Goal: Communication & Community: Connect with others

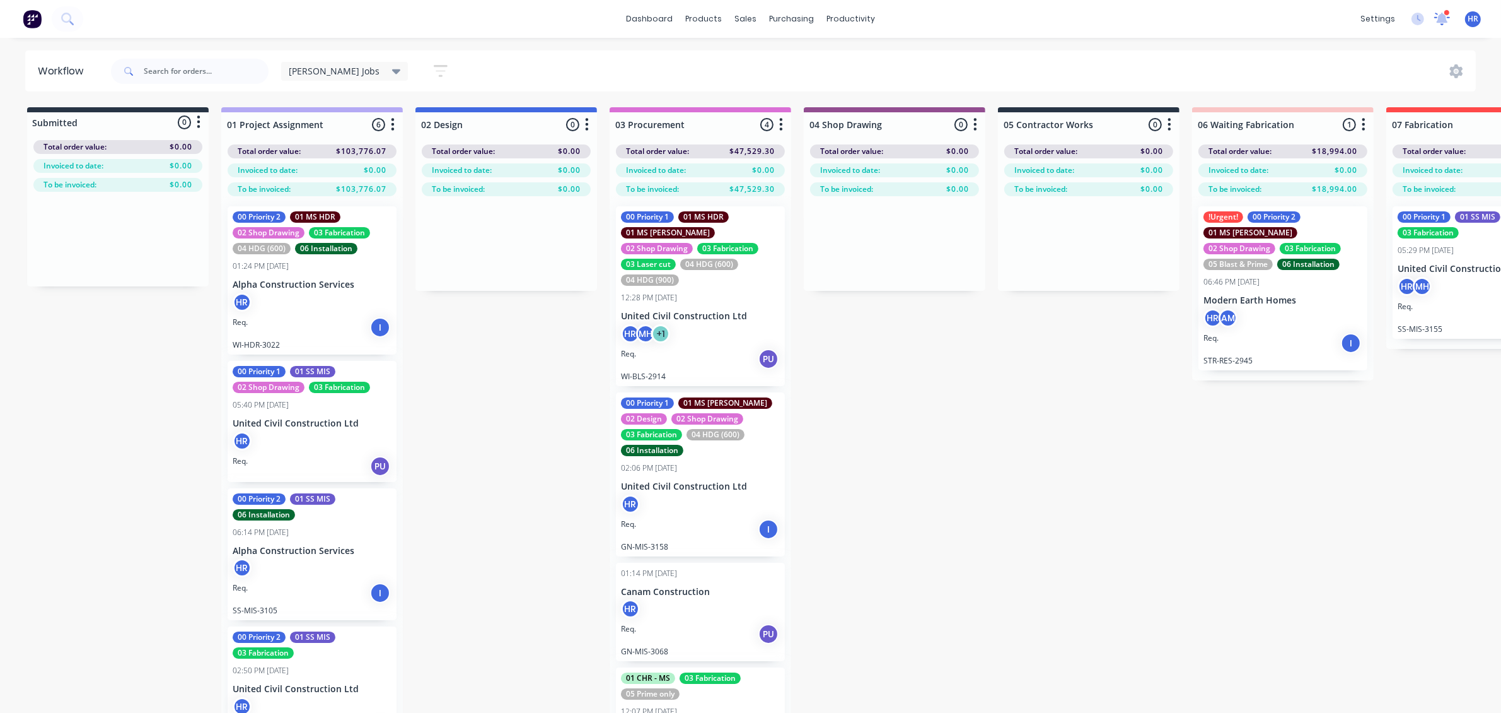
click at [1444, 17] on icon at bounding box center [1443, 16] width 12 height 11
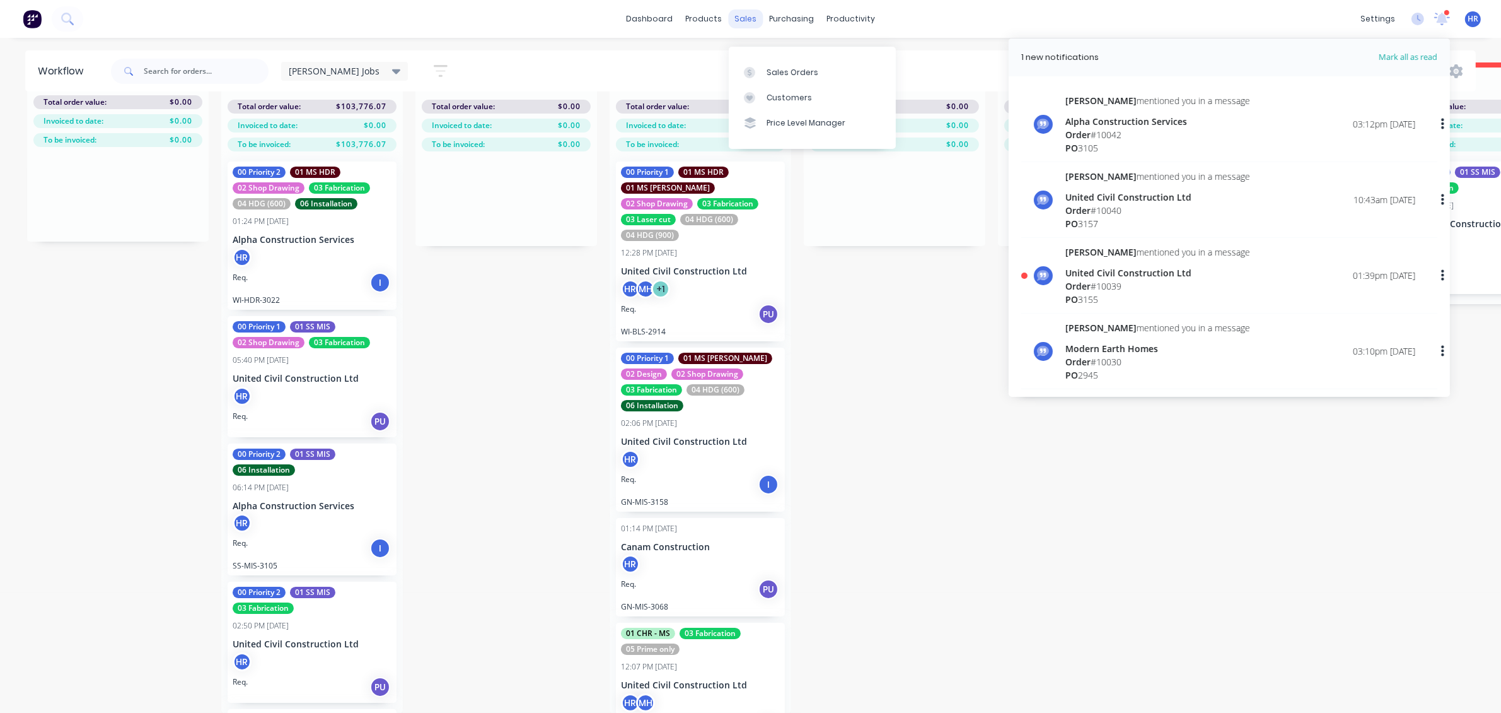
click at [745, 10] on div "sales" at bounding box center [745, 18] width 35 height 19
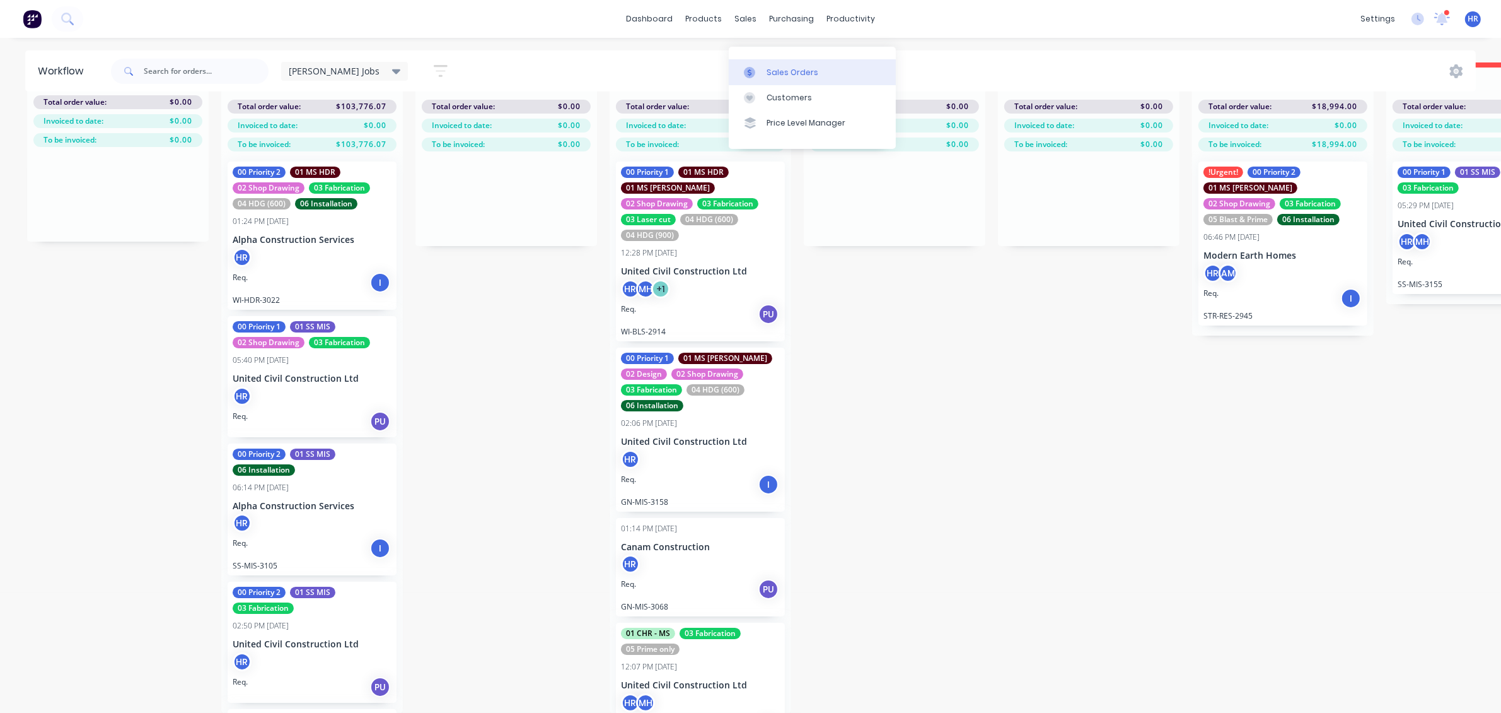
click at [761, 67] on div at bounding box center [753, 72] width 19 height 11
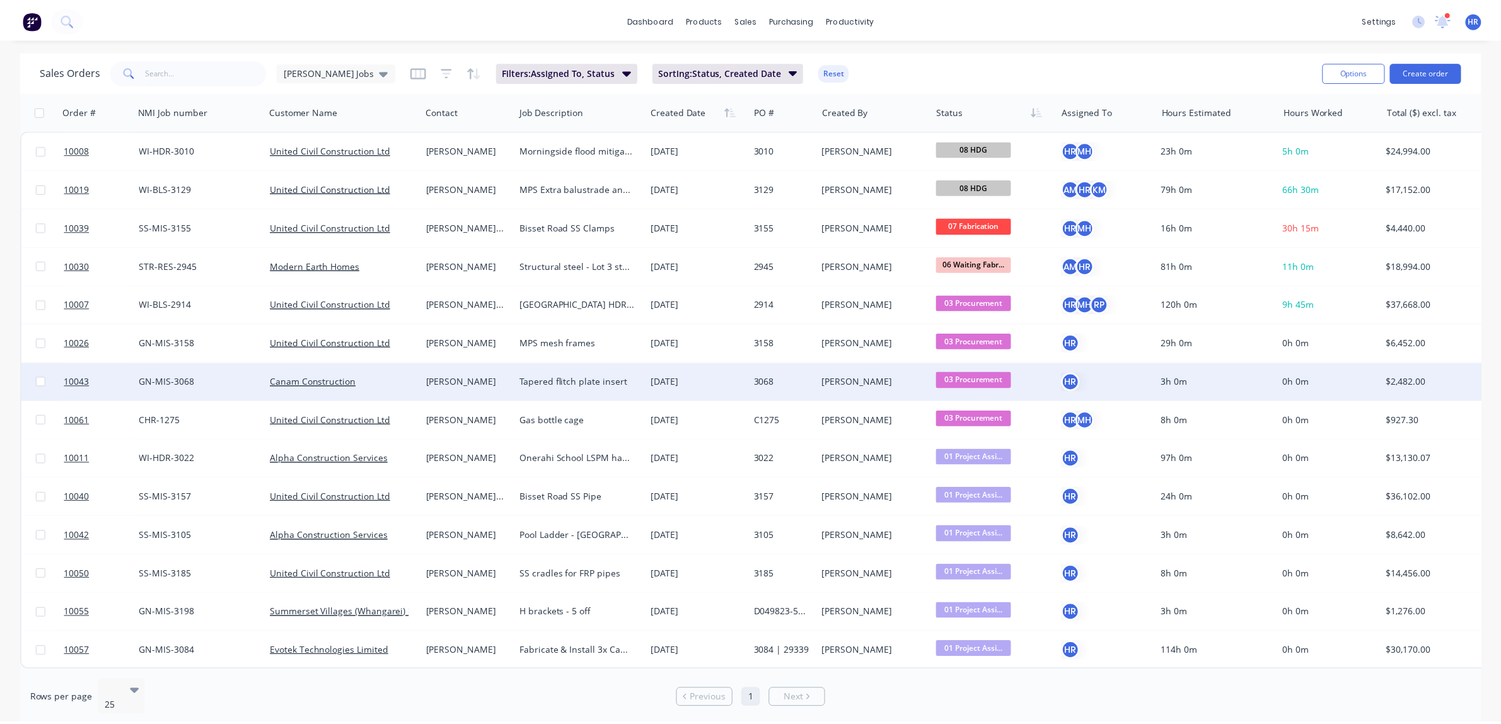
scroll to position [5, 0]
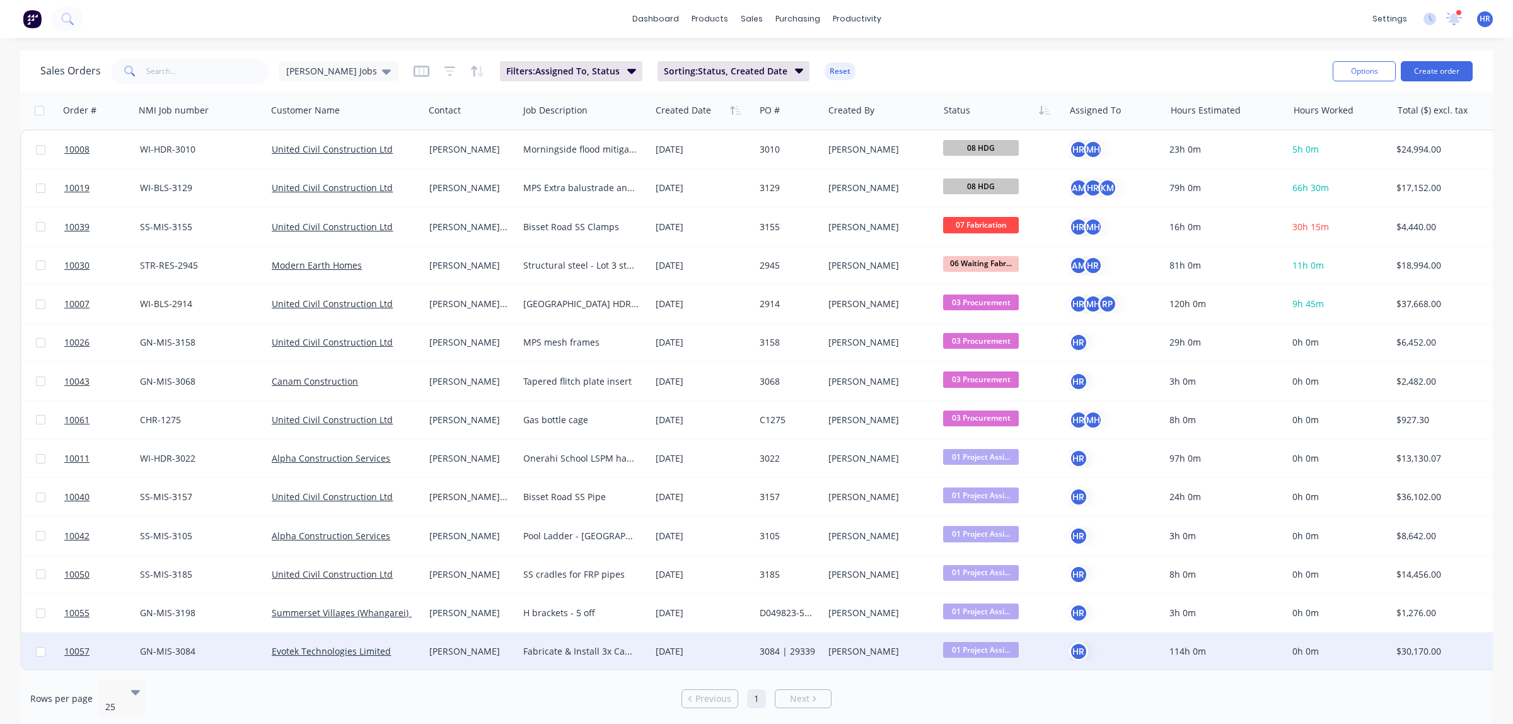
click at [458, 647] on div "[PERSON_NAME]" at bounding box center [469, 651] width 80 height 13
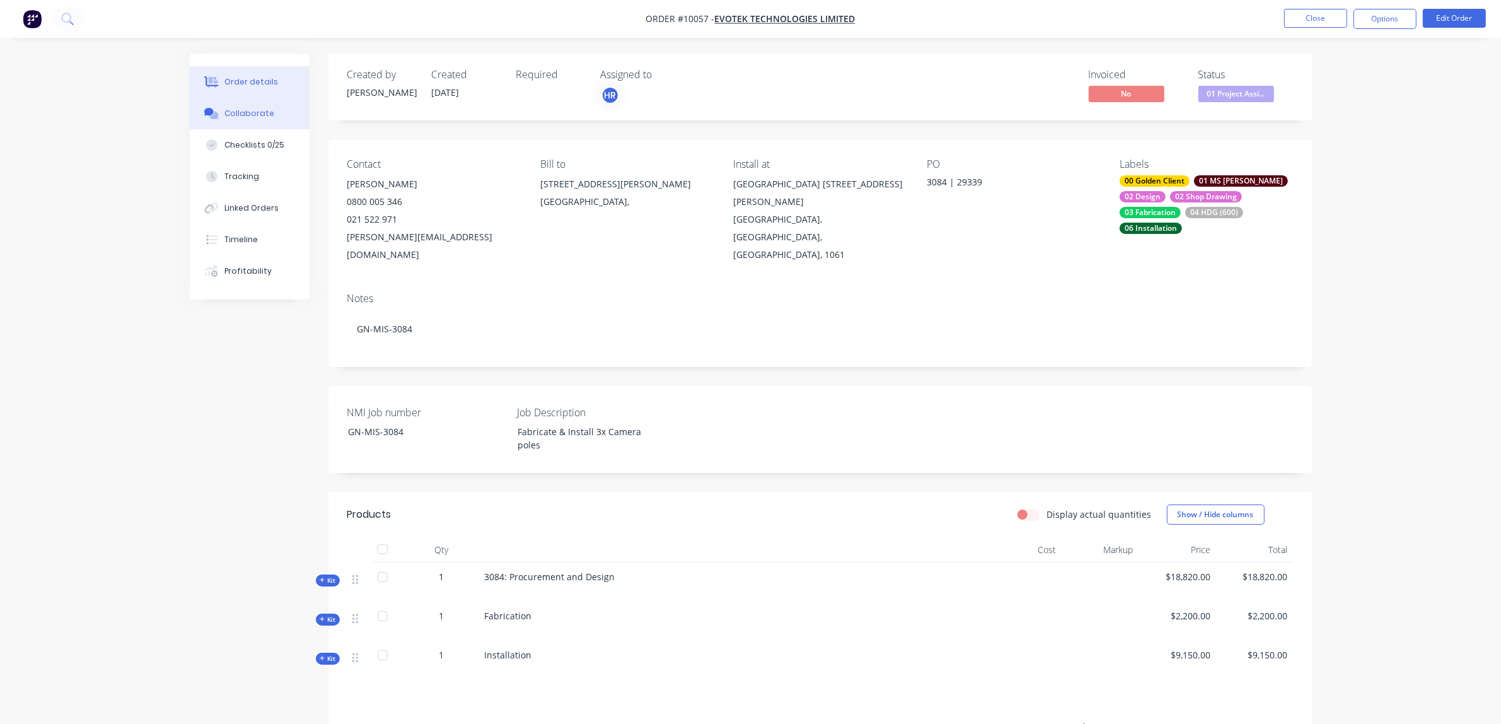
click at [260, 119] on div "Collaborate" at bounding box center [249, 113] width 50 height 11
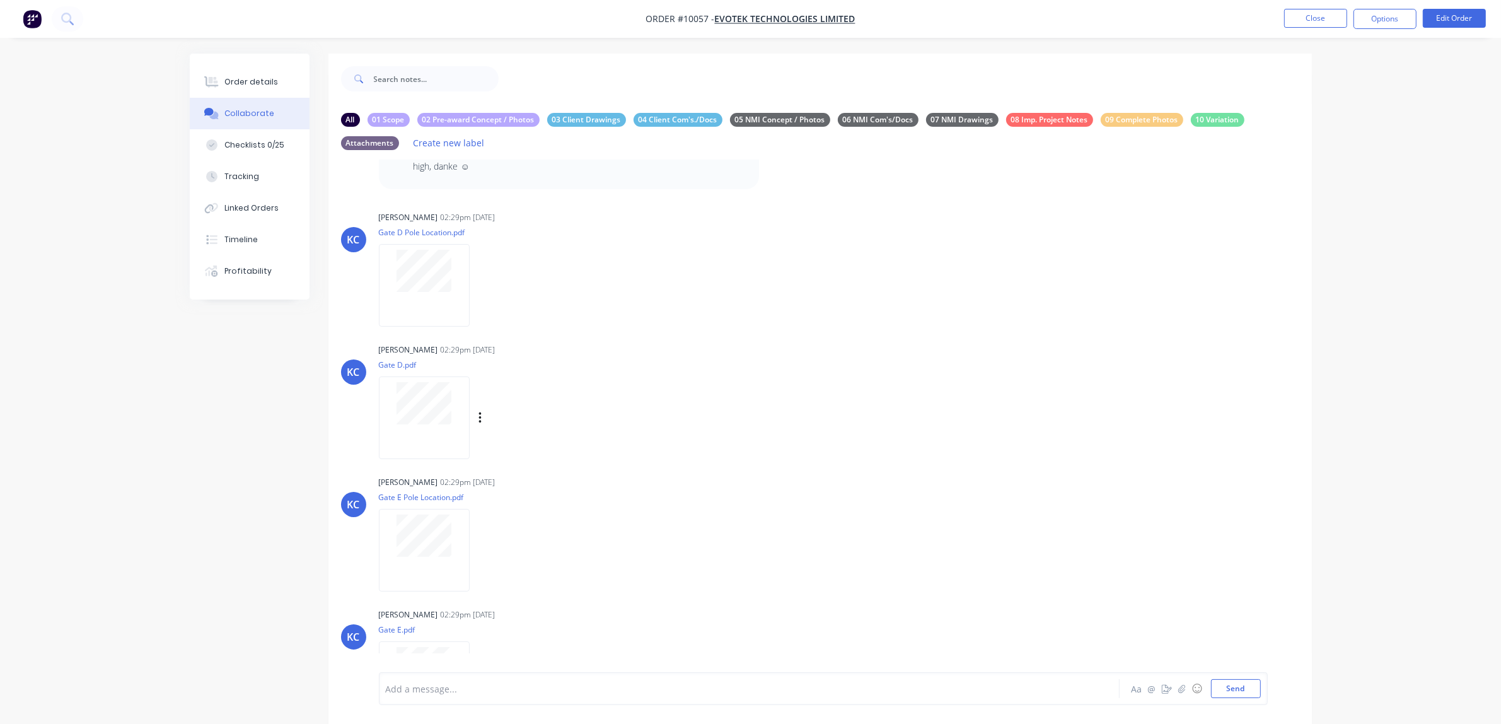
scroll to position [867, 0]
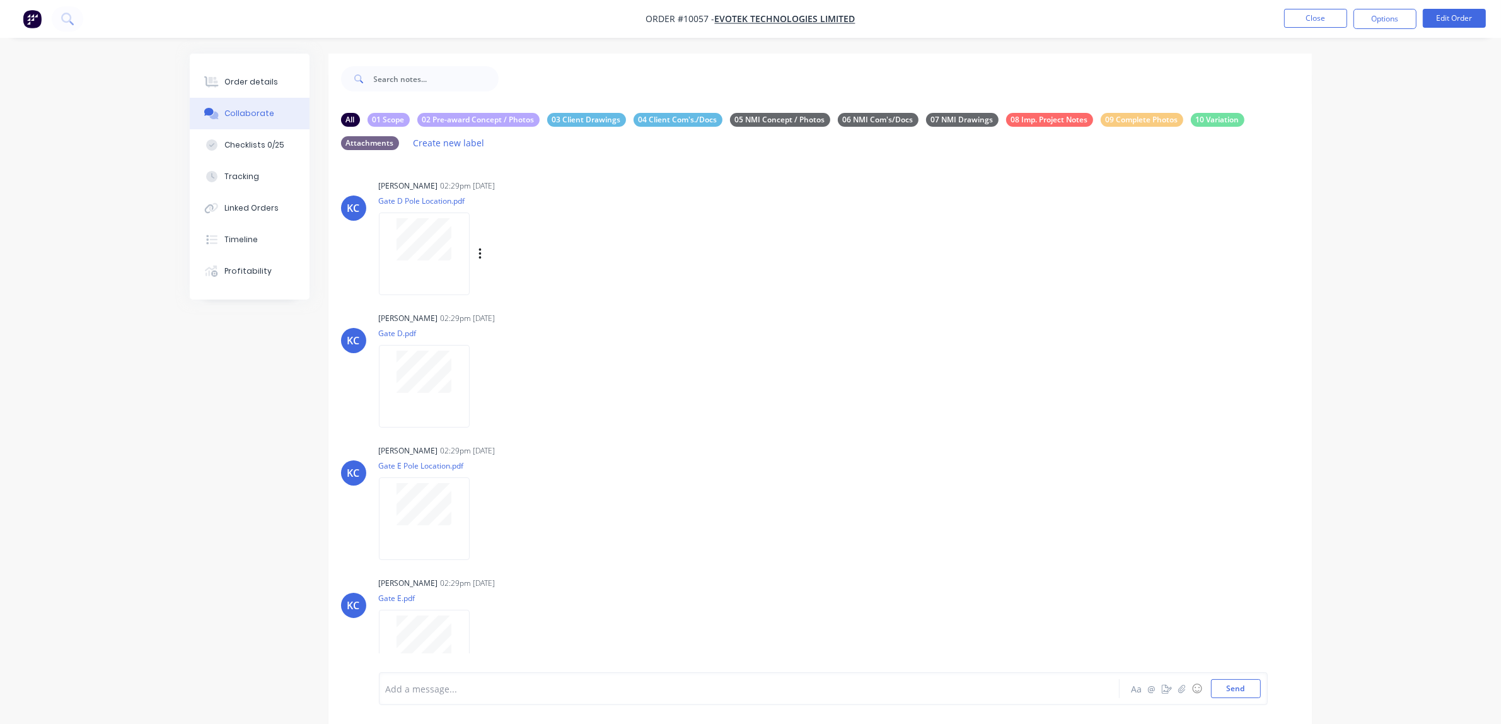
click at [428, 213] on div at bounding box center [424, 254] width 91 height 83
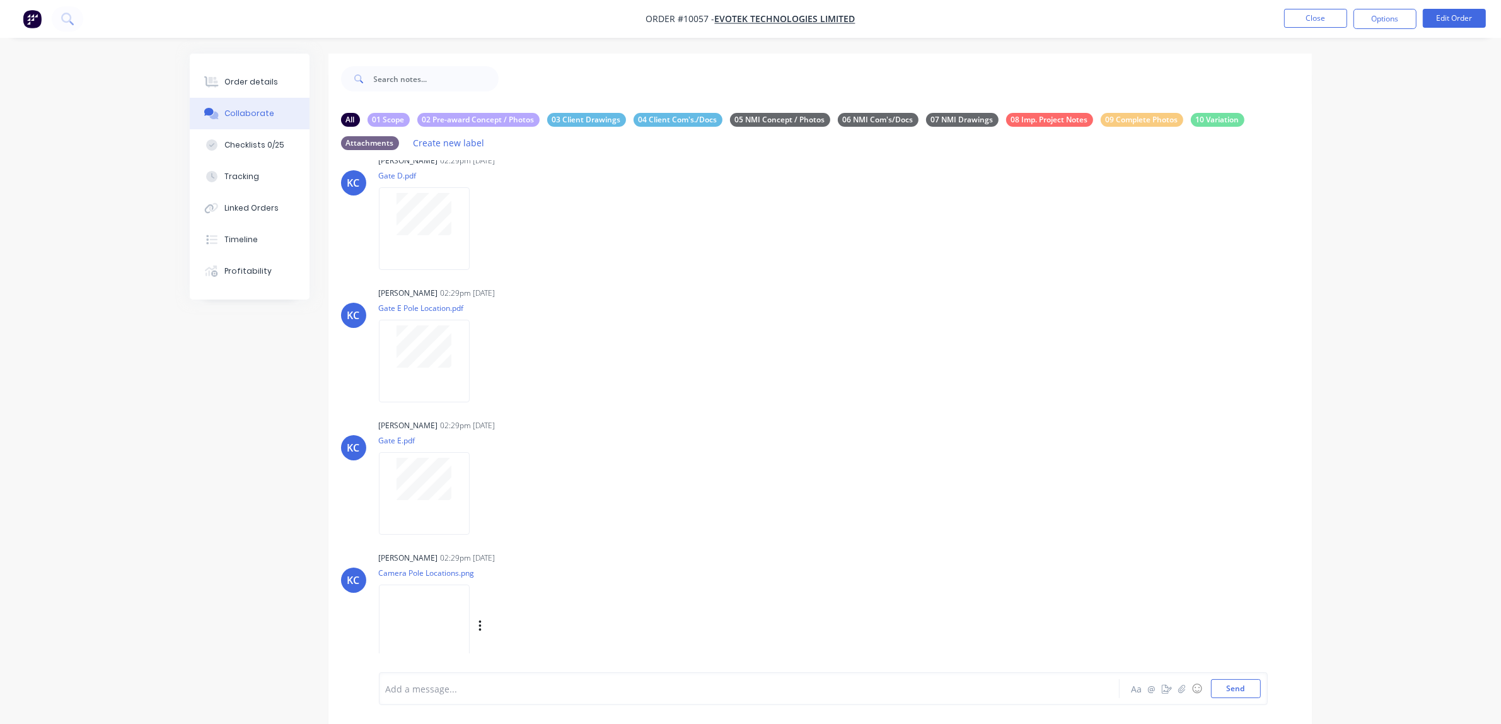
click at [432, 613] on img at bounding box center [424, 626] width 91 height 83
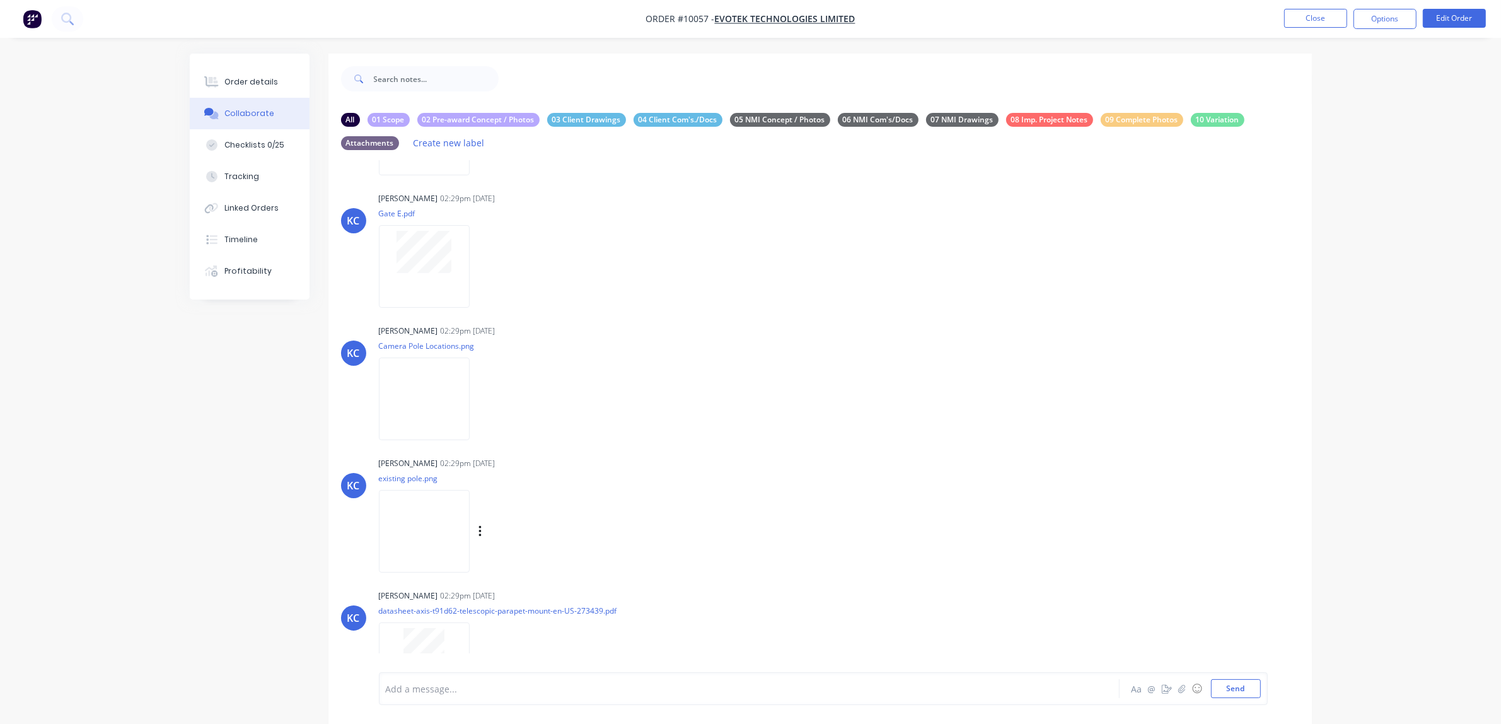
scroll to position [1261, 0]
click at [423, 513] on img at bounding box center [424, 522] width 91 height 83
